Goal: Information Seeking & Learning: Learn about a topic

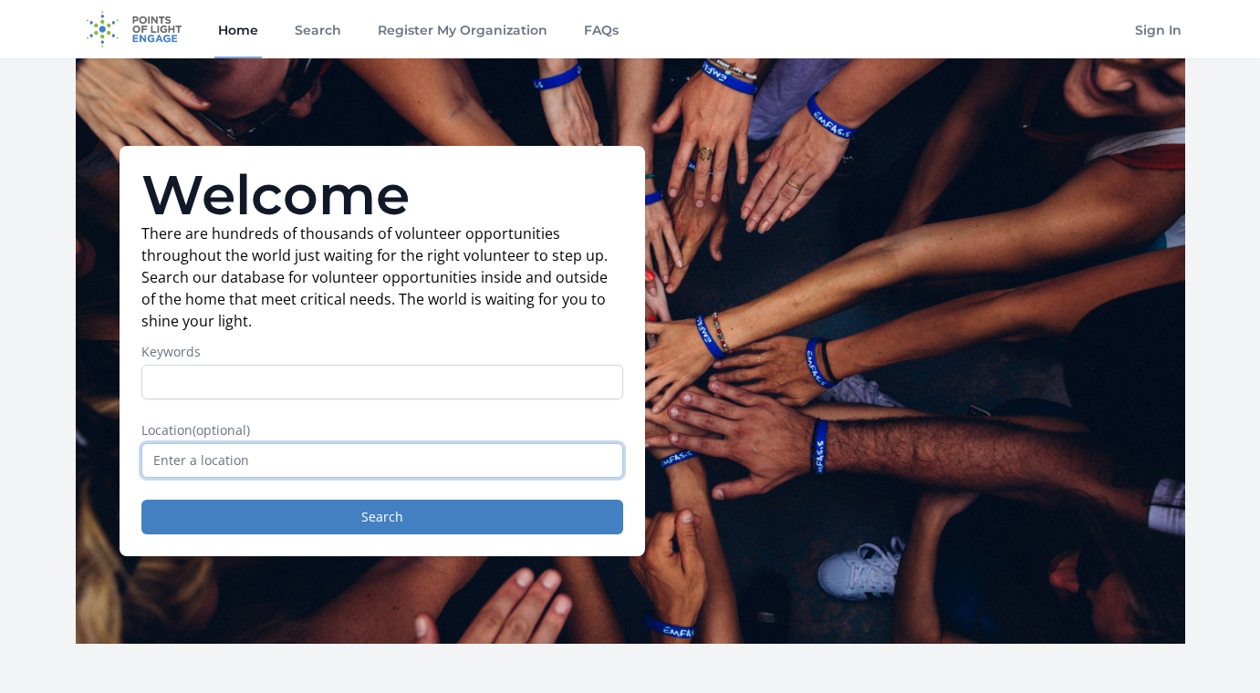
click at [596, 464] on input "text" at bounding box center [382, 460] width 482 height 35
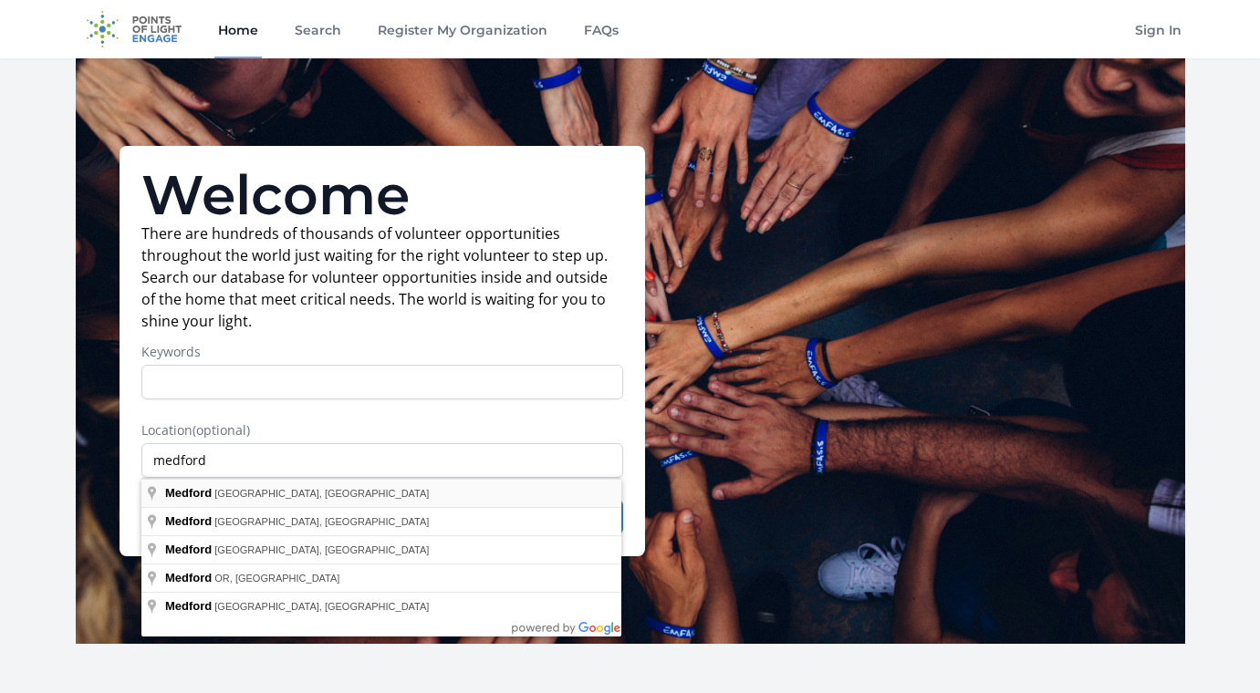
type input "[GEOGRAPHIC_DATA], [GEOGRAPHIC_DATA], [GEOGRAPHIC_DATA]"
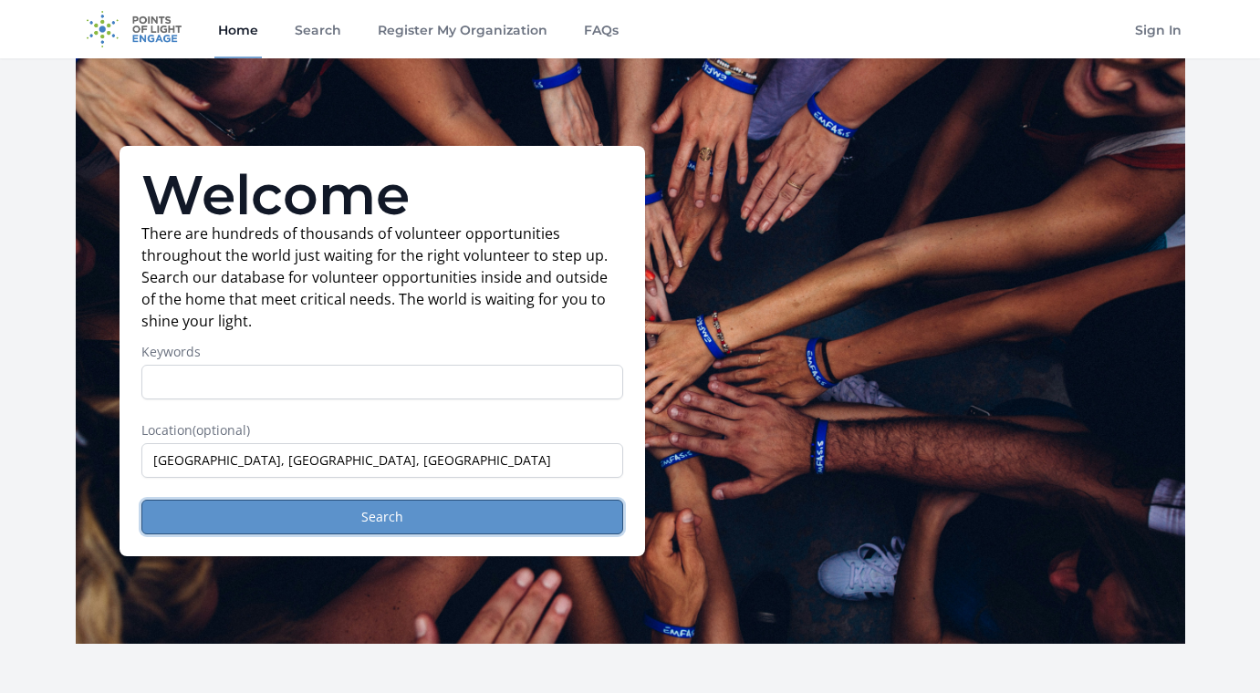
click at [390, 520] on button "Search" at bounding box center [382, 517] width 482 height 35
click at [599, 29] on link "FAQs" at bounding box center [601, 29] width 42 height 58
click at [251, 26] on link "Home" at bounding box center [237, 29] width 47 height 58
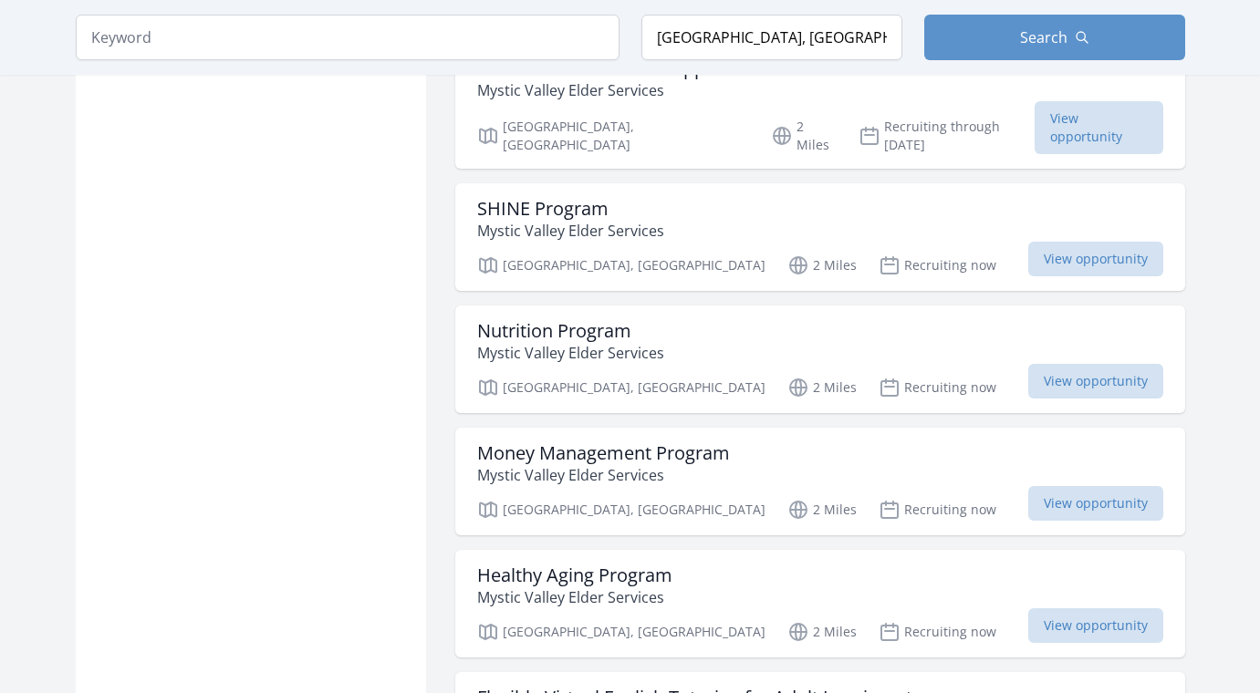
scroll to position [1650, 0]
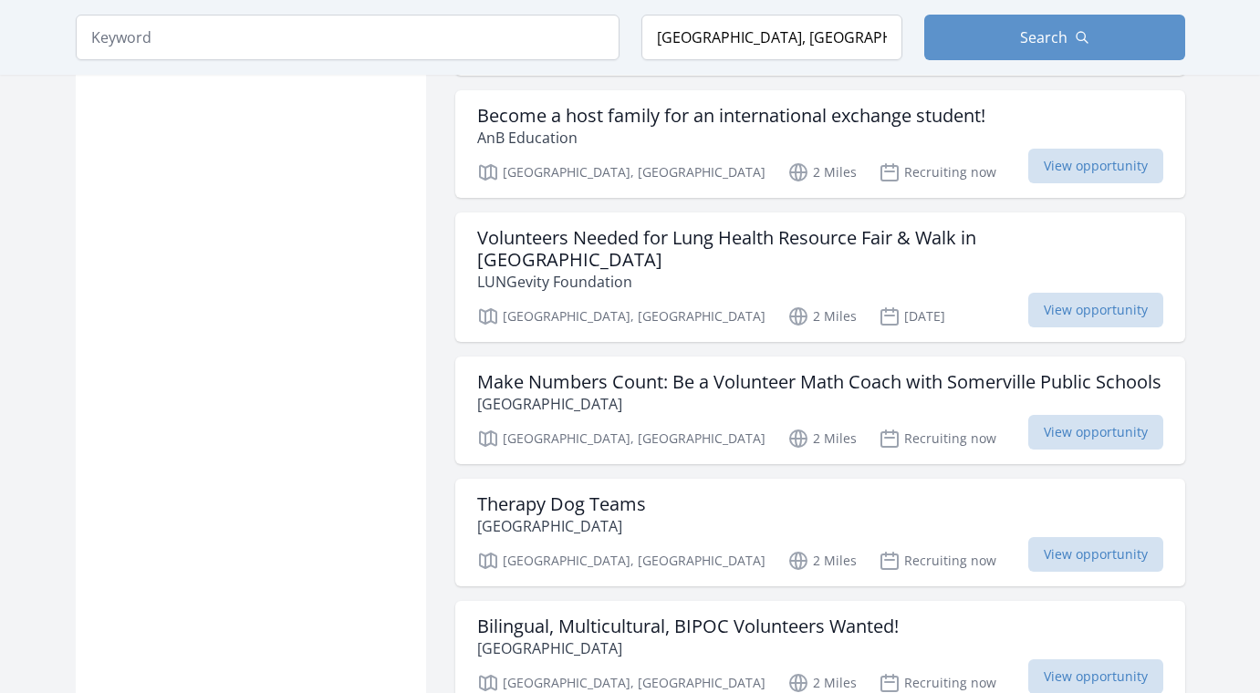
scroll to position [3746, 0]
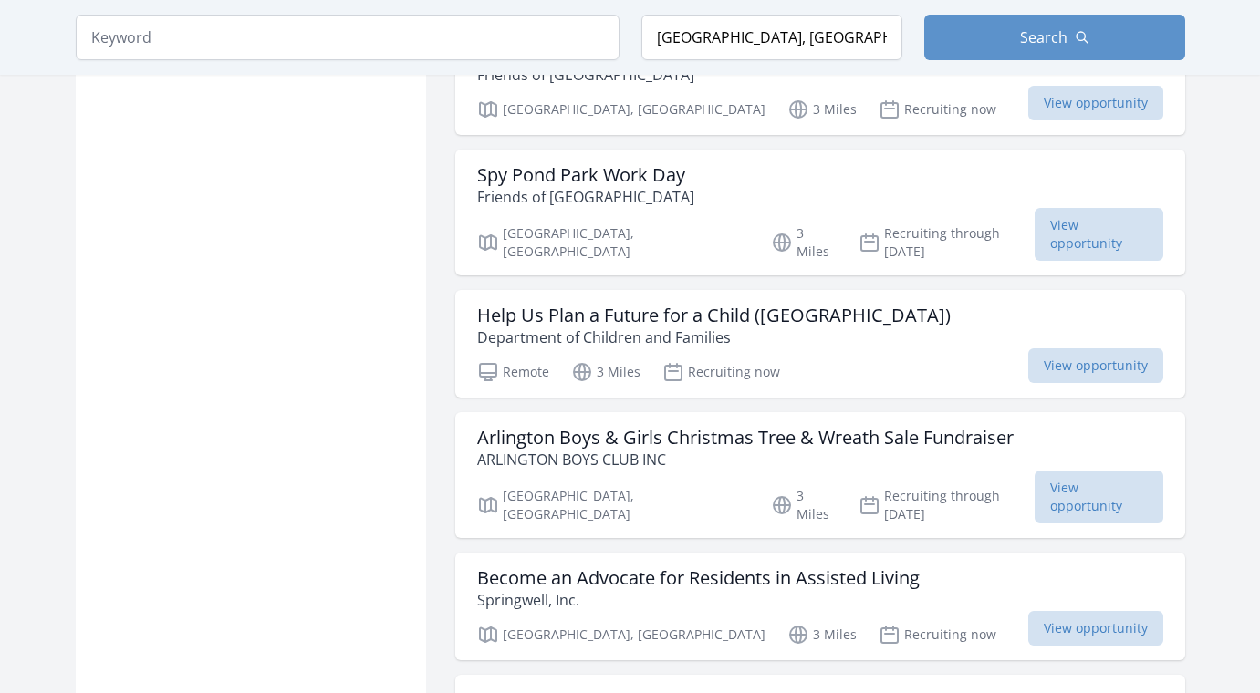
scroll to position [6601, 0]
